Goal: Check status: Check status

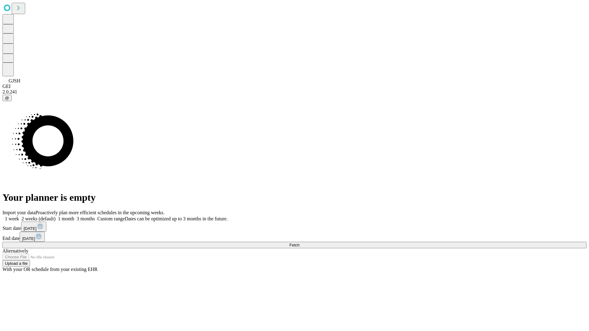
click at [299, 243] on span "Fetch" at bounding box center [294, 245] width 10 height 5
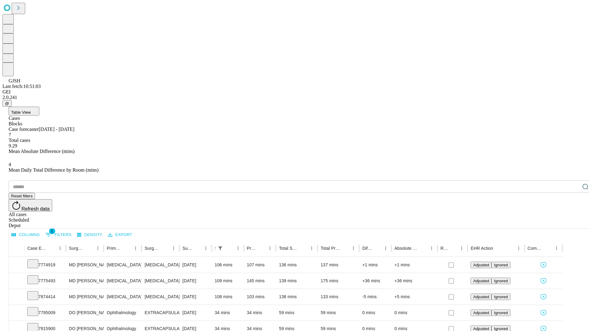
click at [549, 217] on div "Scheduled" at bounding box center [301, 220] width 584 height 6
